Goal: Check status: Check status

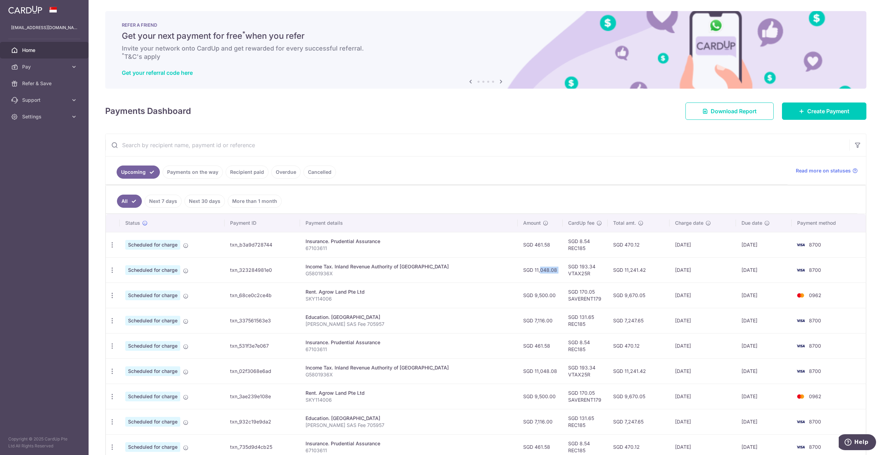
drag, startPoint x: 521, startPoint y: 270, endPoint x: 548, endPoint y: 267, distance: 26.5
click at [548, 267] on tr "Update payment Cancel payment Scheduled for charge txn_323284981e0 Income Tax. …" at bounding box center [486, 269] width 760 height 25
copy tr "11,048.08"
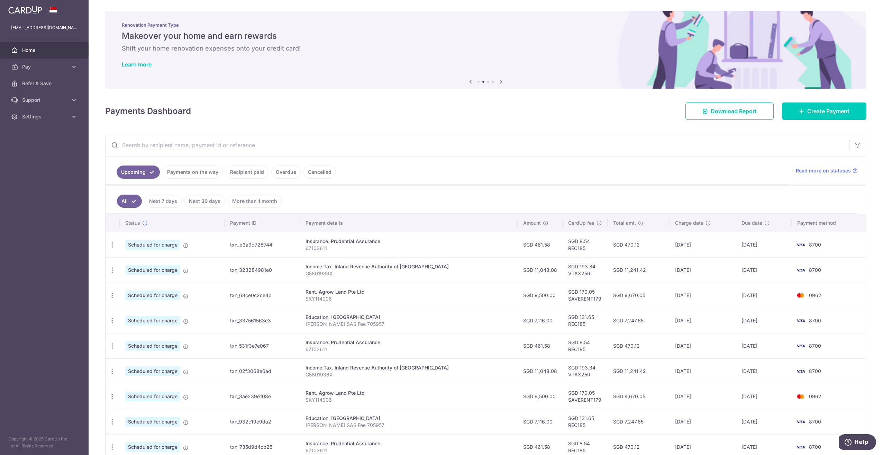
click at [563, 279] on td "SGD 193.34 VTAX25R" at bounding box center [585, 269] width 45 height 25
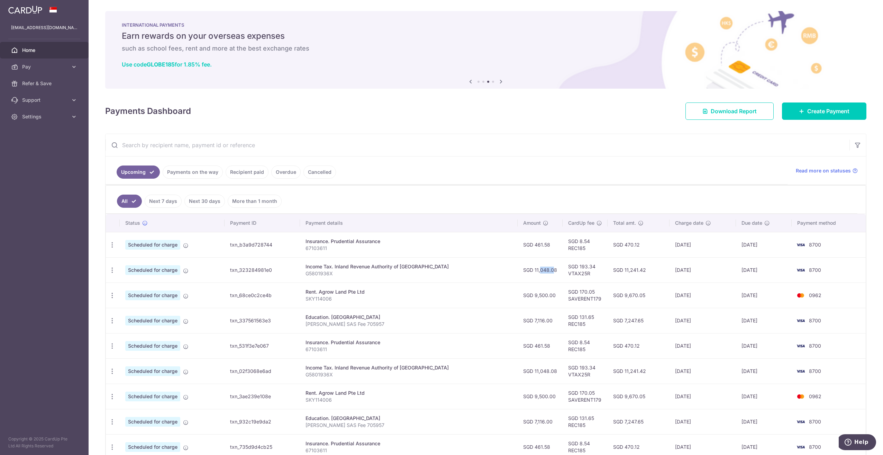
drag, startPoint x: 521, startPoint y: 270, endPoint x: 531, endPoint y: 270, distance: 10.7
click at [531, 270] on td "SGD 11,048.08" at bounding box center [540, 269] width 45 height 25
drag, startPoint x: 531, startPoint y: 270, endPoint x: 523, endPoint y: 319, distance: 50.2
click at [523, 319] on td "SGD 7,116.00" at bounding box center [540, 320] width 45 height 25
drag, startPoint x: 521, startPoint y: 321, endPoint x: 537, endPoint y: 321, distance: 16.6
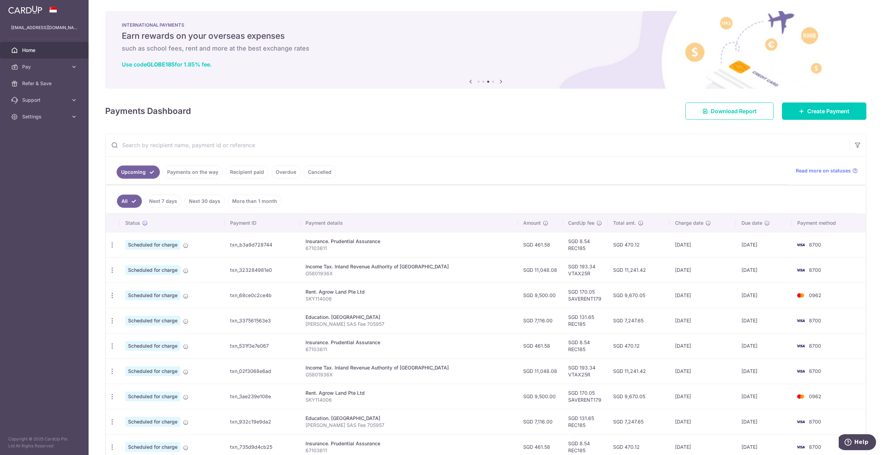
click at [537, 321] on td "SGD 7,116.00" at bounding box center [540, 320] width 45 height 25
copy td "7,116.00"
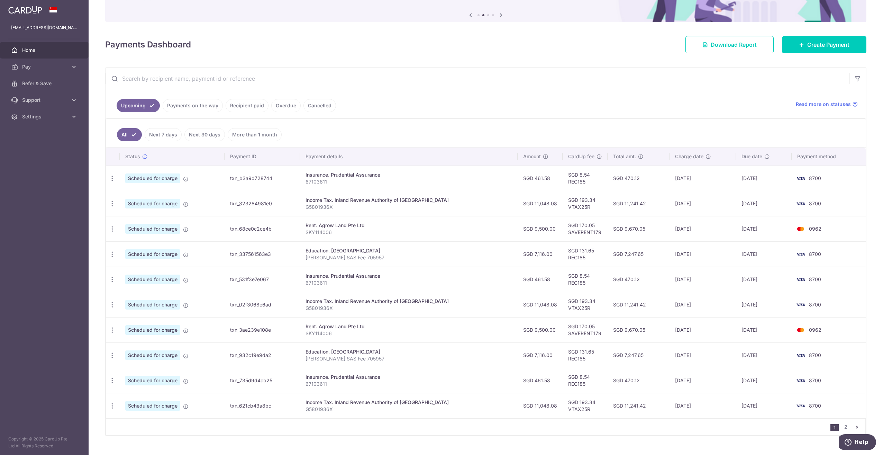
scroll to position [69, 0]
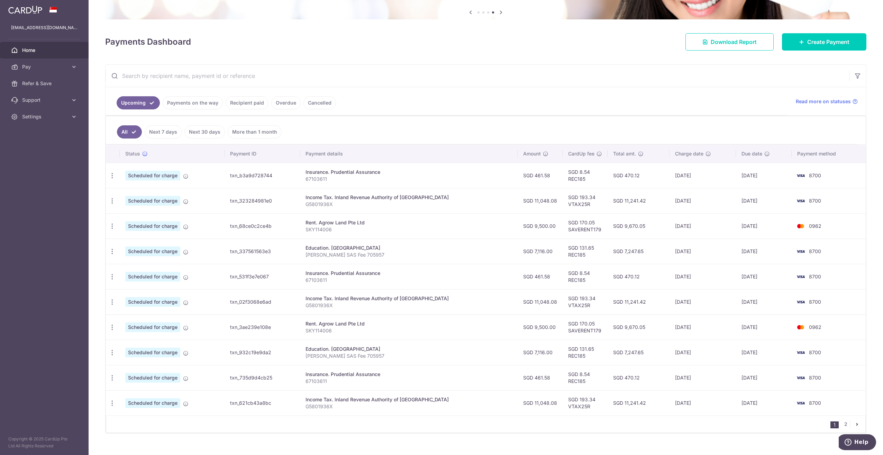
click at [472, 254] on p "Anvay SAS Fee 705957" at bounding box center [408, 254] width 207 height 7
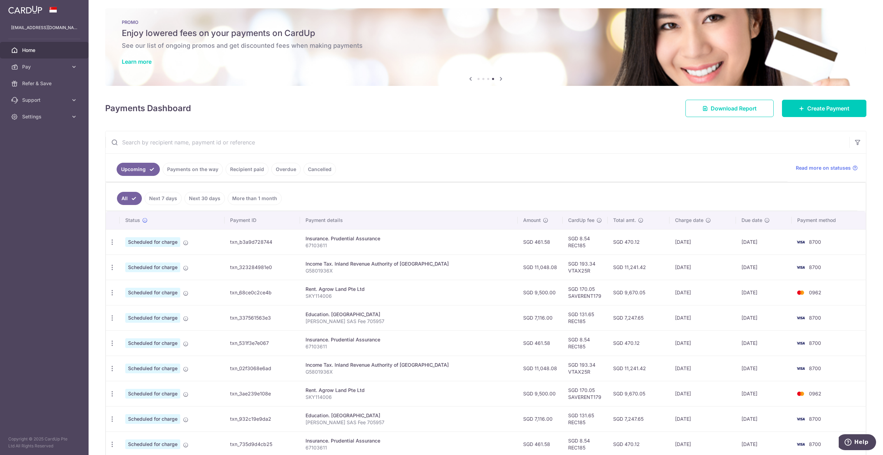
scroll to position [0, 0]
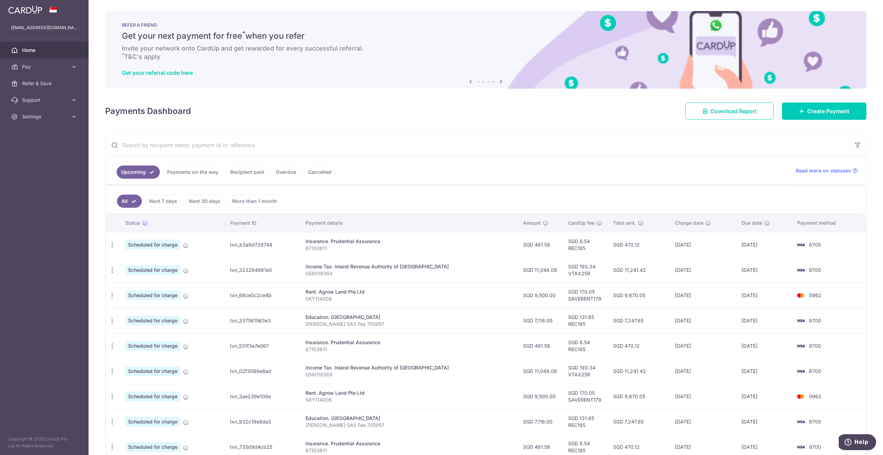
click at [194, 175] on link "Payments on the way" at bounding box center [193, 171] width 60 height 13
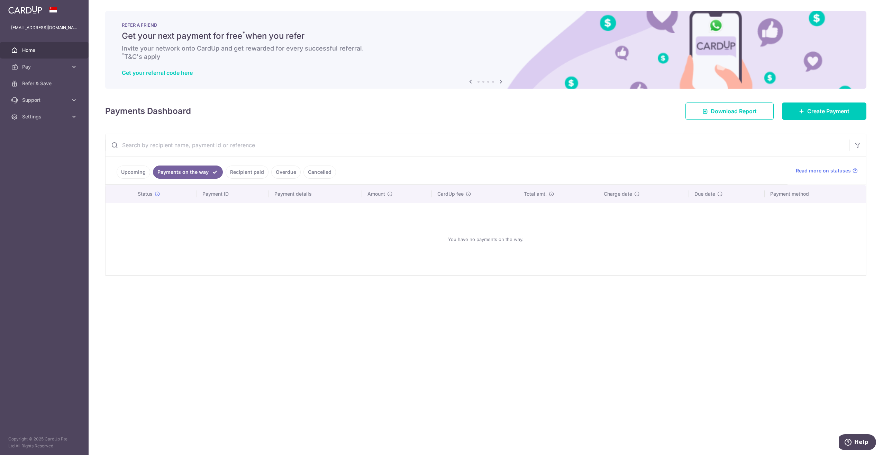
click at [237, 175] on link "Recipient paid" at bounding box center [247, 171] width 43 height 13
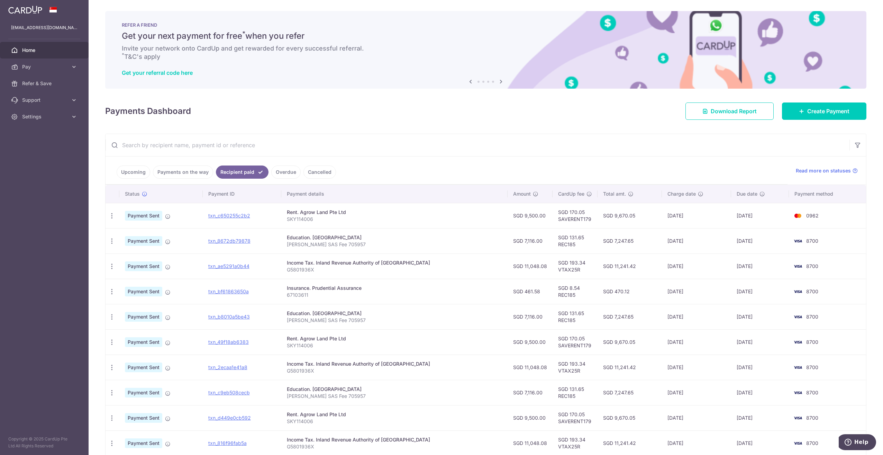
click at [274, 174] on link "Overdue" at bounding box center [285, 171] width 29 height 13
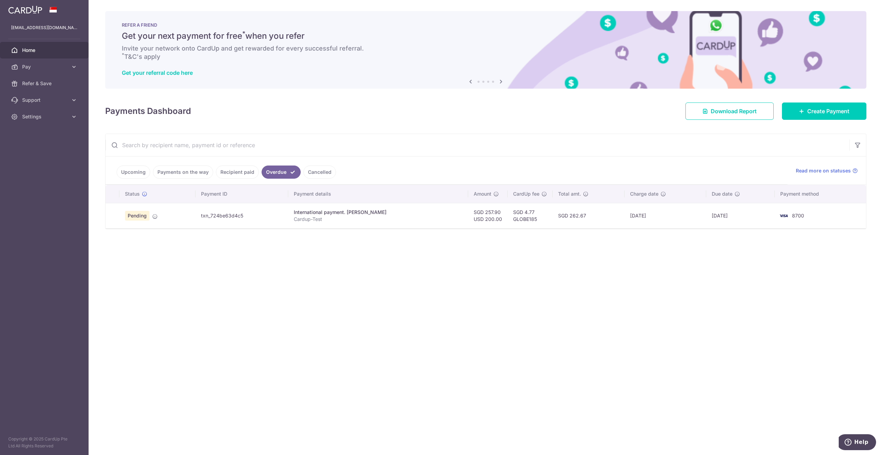
click at [133, 172] on link "Upcoming" at bounding box center [134, 171] width 34 height 13
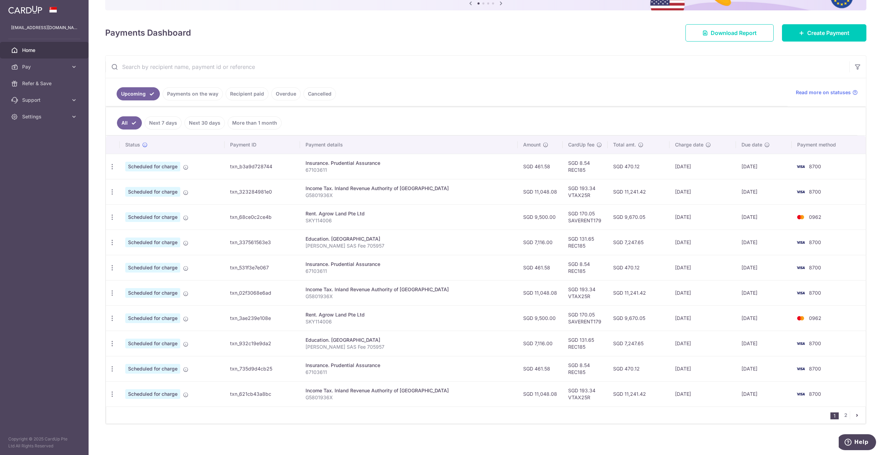
scroll to position [80, 0]
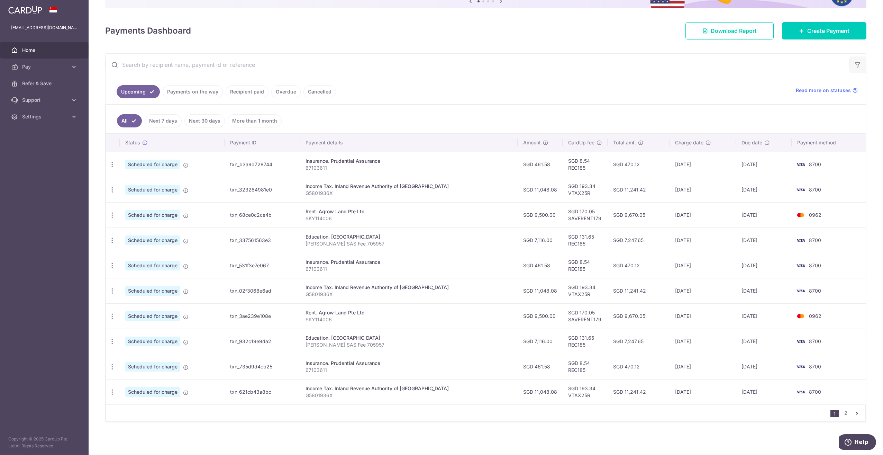
click at [856, 65] on icon "button" at bounding box center [857, 64] width 7 height 7
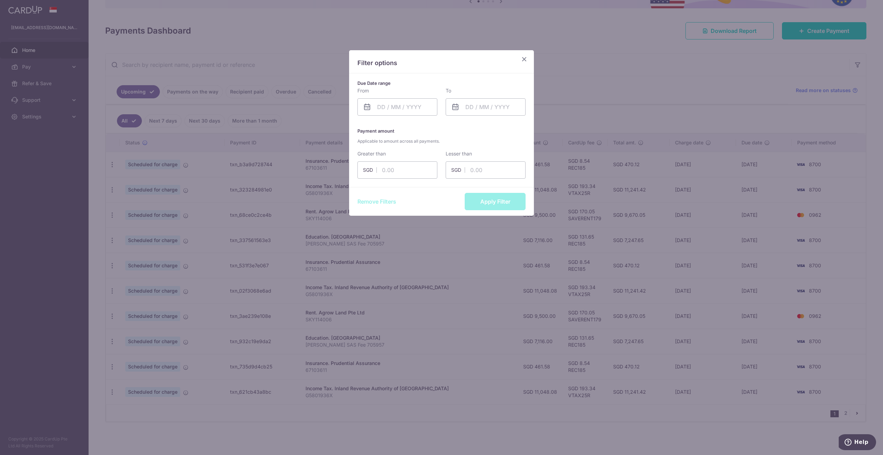
click at [525, 56] on icon "Close" at bounding box center [524, 59] width 8 height 9
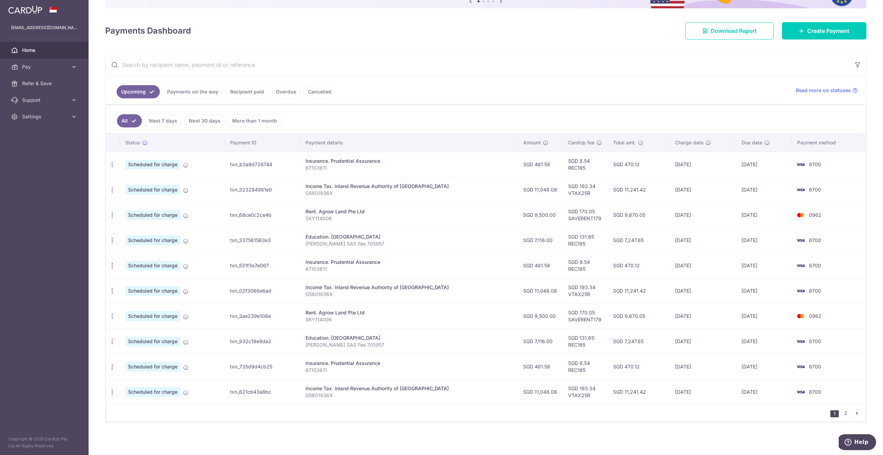
click at [203, 71] on input "text" at bounding box center [478, 65] width 744 height 22
click at [202, 66] on input "text" at bounding box center [478, 65] width 744 height 22
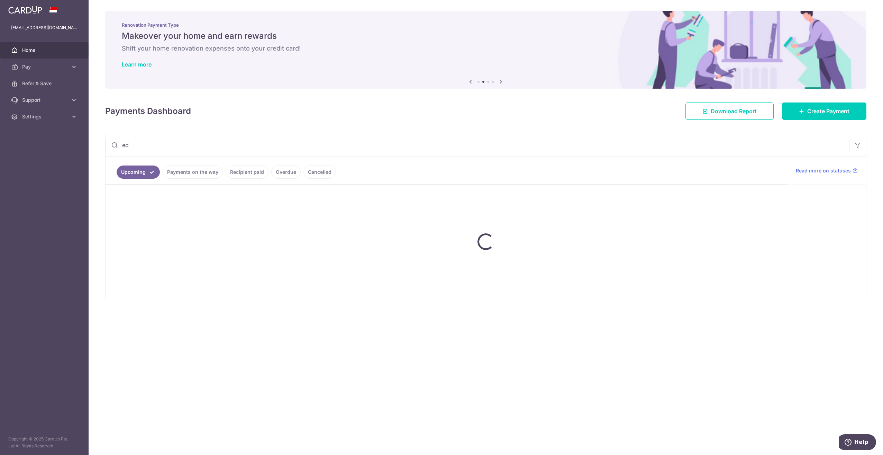
type input "e"
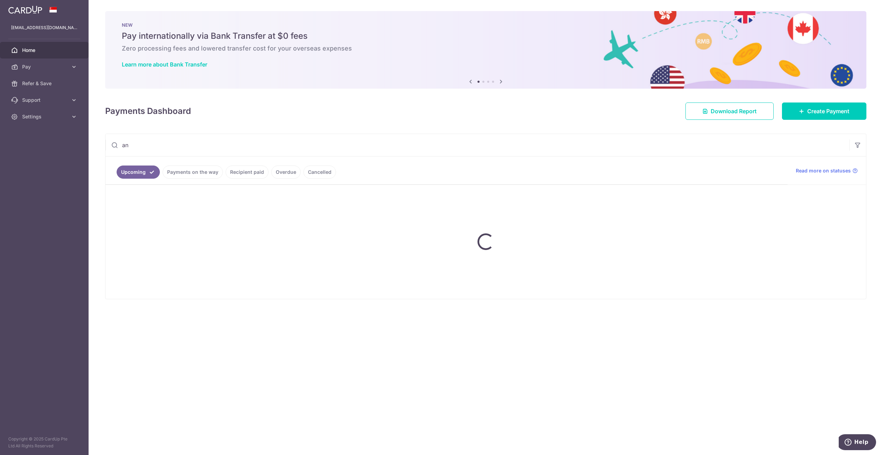
type input "a"
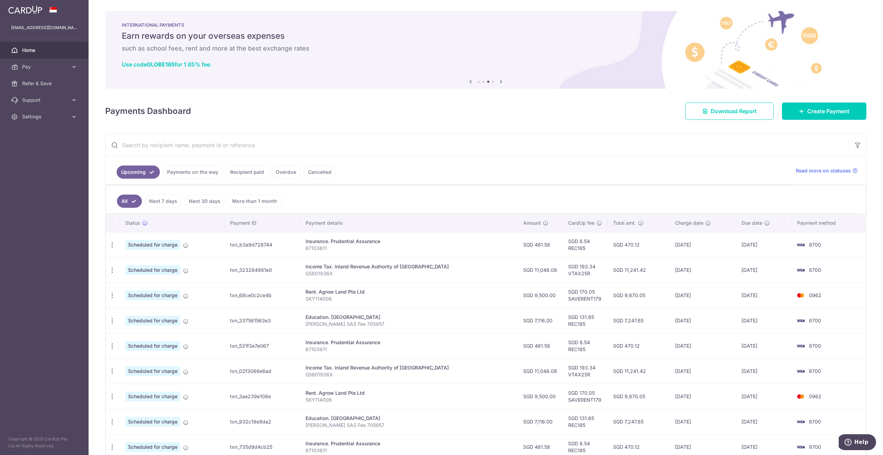
click at [45, 49] on span "Home" at bounding box center [45, 50] width 46 height 7
